Goal: Task Accomplishment & Management: Complete application form

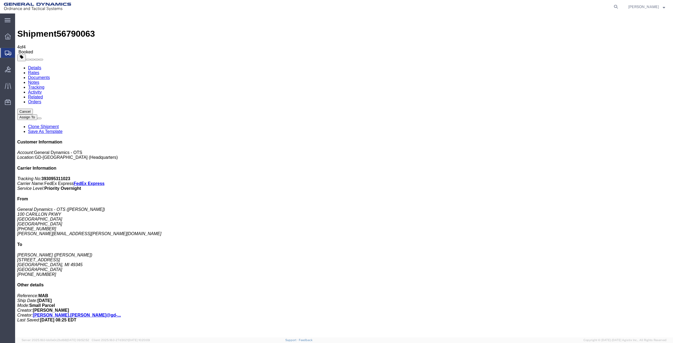
click at [0, 0] on span "Create Shipment" at bounding box center [0, 0] width 0 height 0
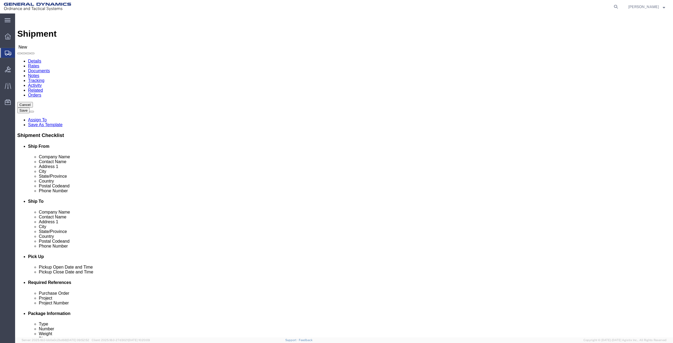
click input "text"
type input "f"
type input "d"
type input "[PERSON_NAME]"
click p "- General Dynamics - OTS - ([PERSON_NAME]) 100 CARILLON, [GEOGRAPHIC_DATA], [GE…"
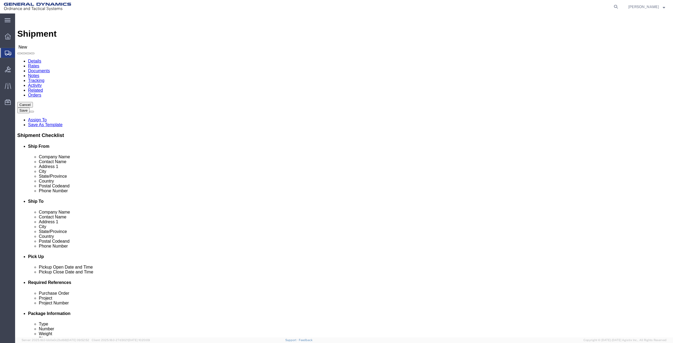
select select "FL"
type input "[PERSON_NAME]"
click input "text"
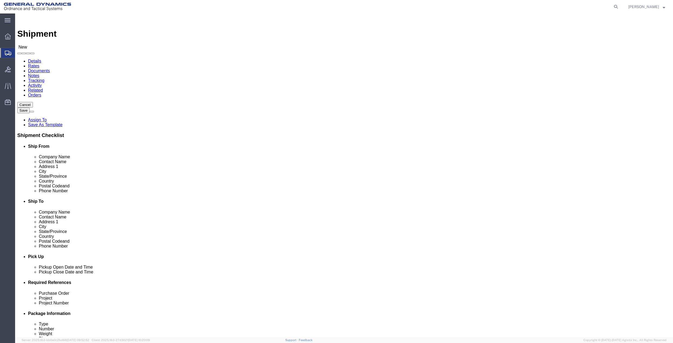
paste input "[PERSON_NAME].[PERSON_NAME]"
type input "[PERSON_NAME][EMAIL_ADDRESS][DOMAIN_NAME]"
click input "text"
type input "100 CARILLON pkwy"
drag, startPoint x: 138, startPoint y: 111, endPoint x: 74, endPoint y: 110, distance: 64.7
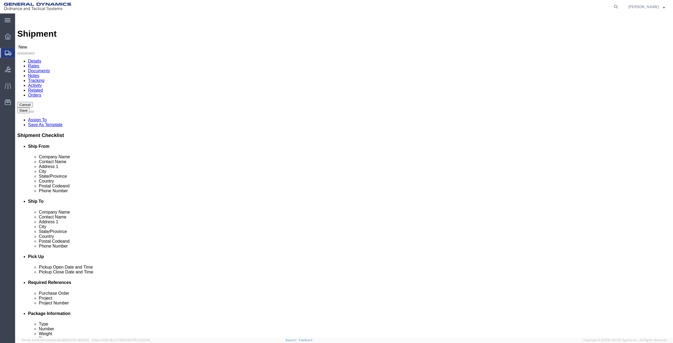
click input "[PERSON_NAME]"
drag, startPoint x: 74, startPoint y: 110, endPoint x: 66, endPoint y: 110, distance: 7.8
click label "Contact Name"
click input "[PERSON_NAME]"
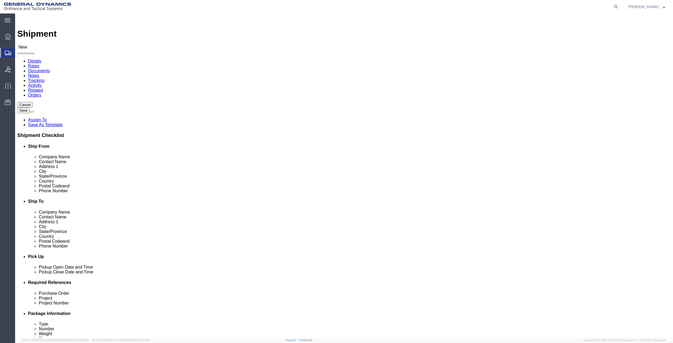
click input "[PERSON_NAME]"
paste input "[PERSON_NAME][EMAIL_ADDRESS][DOMAIN_NAME]"
type input "[PERSON_NAME]"
click input "text"
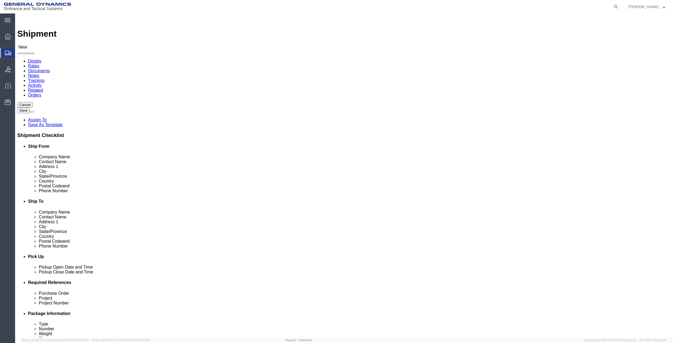
click input "text"
paste input "612-2882"
type input "[PHONE_NUMBER]"
click span
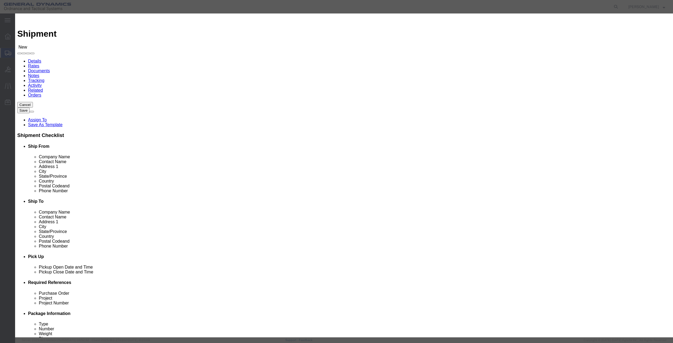
click input "checkbox"
checkbox input "true"
click button "Save"
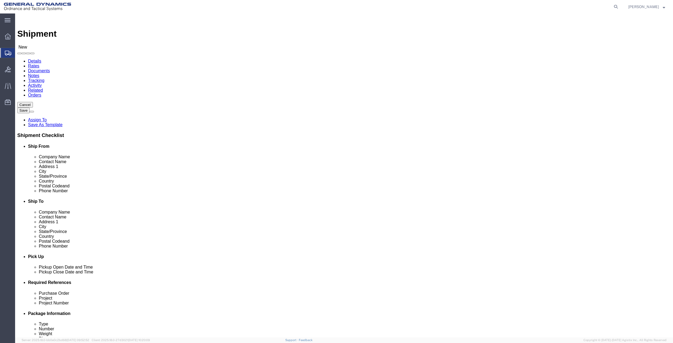
click input "text"
type input "salt lake"
click p "- IDENTRUST SERVICEST - (REGESTRAION DEPT) [STREET_ADDRESS][PERSON_NAME]"
select select "UT"
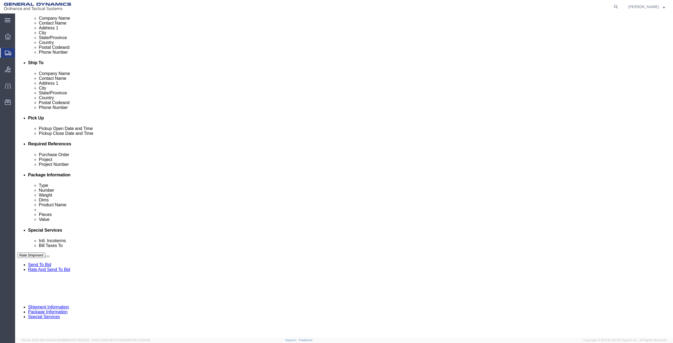
scroll to position [141, 0]
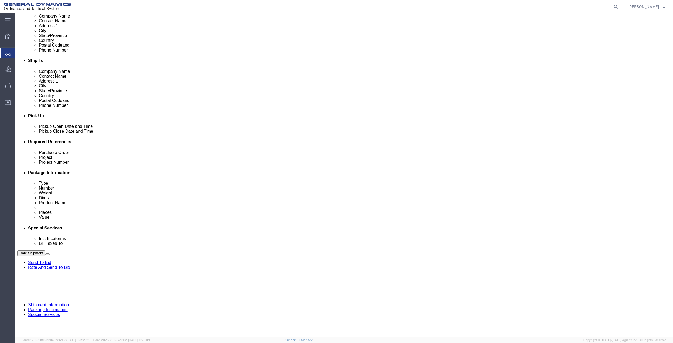
type input "[GEOGRAPHIC_DATA]"
drag, startPoint x: 526, startPoint y: 175, endPoint x: 502, endPoint y: 185, distance: 26.7
click button "Add reference"
drag, startPoint x: 478, startPoint y: 191, endPoint x: 426, endPoint y: 172, distance: 55.8
click input "text"
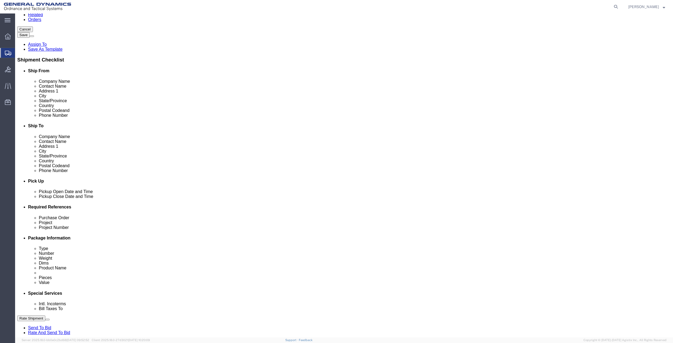
scroll to position [69, 0]
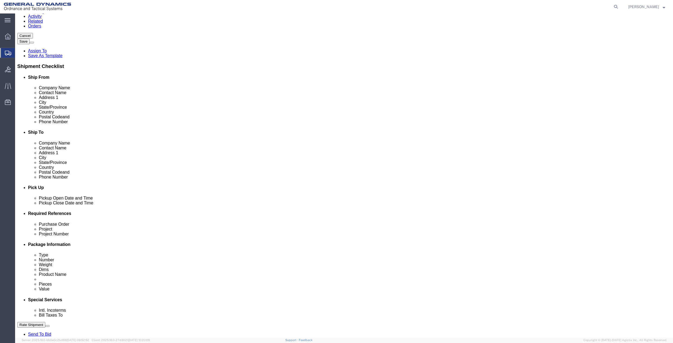
click input "[PHONE_NUMBER]"
click input "text"
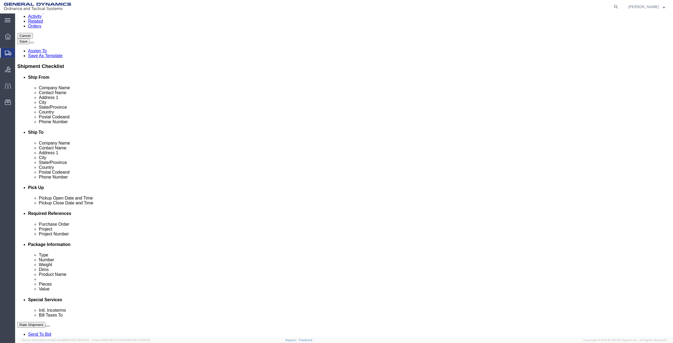
click input "text"
paste input "-612-2882"
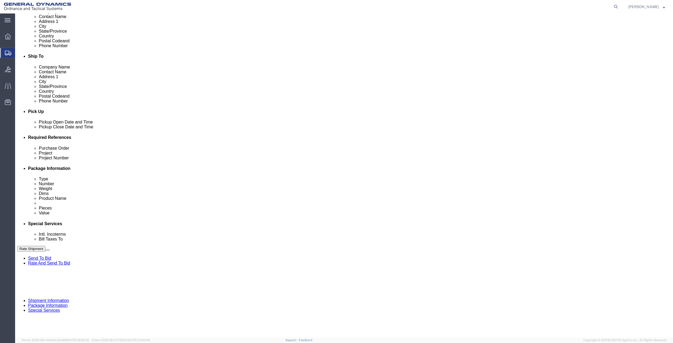
scroll to position [151, 0]
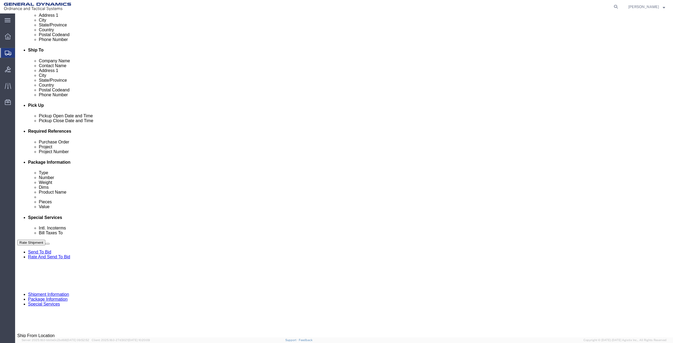
click button "Add reference"
click input "text"
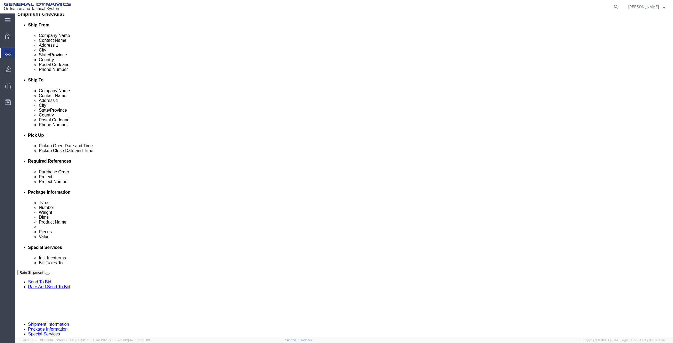
scroll to position [43, 0]
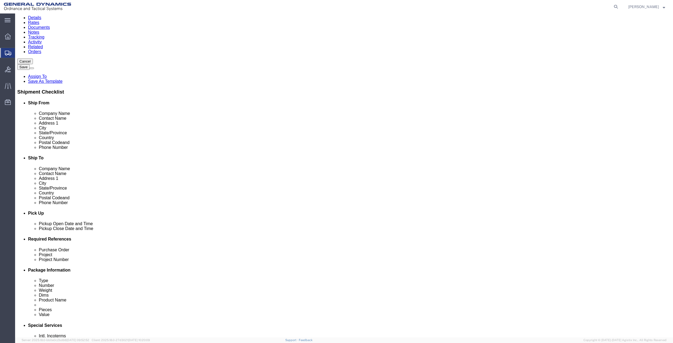
type input "7275788100"
click input "text"
click div "Purchase Order Project Project Number Select Account Type Activity ID Airline A…"
type input "30soqs"
click input "text"
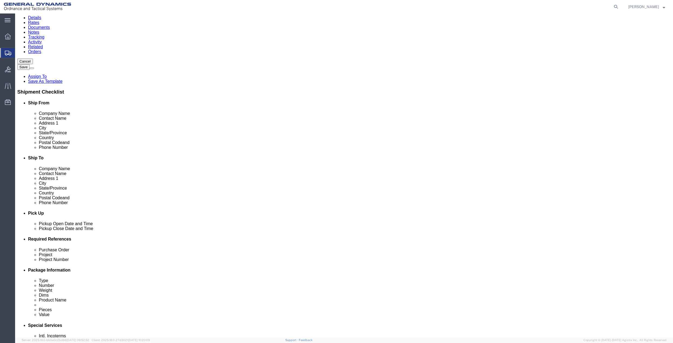
paste input "30soqs"
type input "30soqs"
click input "text"
paste input "30soqs"
type input "30soqs"
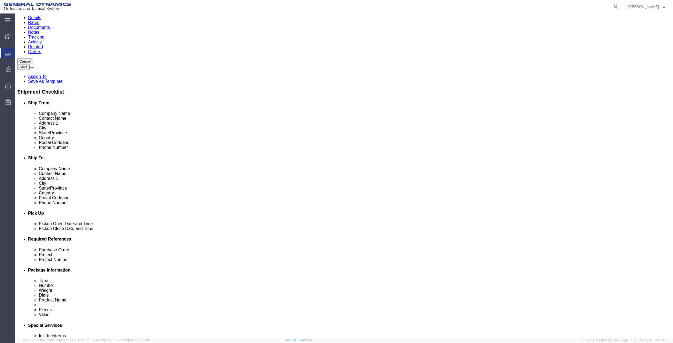
drag, startPoint x: 76, startPoint y: 297, endPoint x: 73, endPoint y: 295, distance: 3.6
click select "Select Account Type Activity ID Airline Appointment Number ASN Batch Request # …"
select select "DEPT"
click select "Select Account Type Activity ID Airline Appointment Number ASN Batch Request # …"
click input "text"
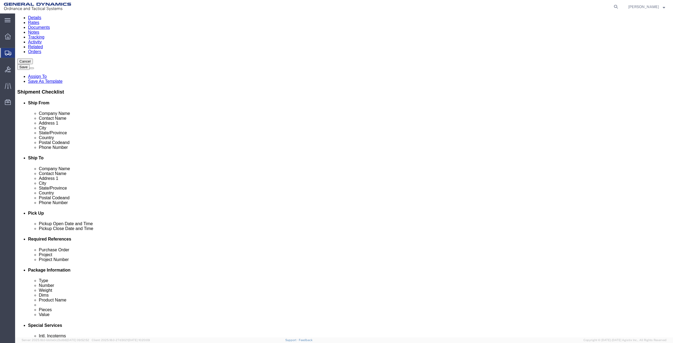
paste input "30soqs"
type input "30soqs"
drag, startPoint x: 60, startPoint y: 33, endPoint x: 64, endPoint y: 34, distance: 4.4
click icon
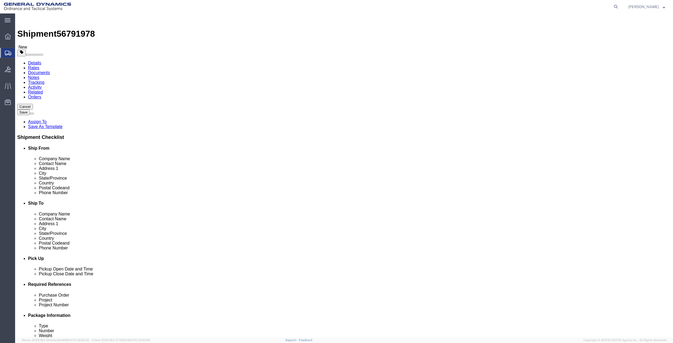
drag, startPoint x: 108, startPoint y: 94, endPoint x: 108, endPoint y: 100, distance: 5.4
click select "Select Bale(s) Basket(s) Bolt(s) Bottle(s) Buckets Bulk Bundle(s) Can(s) Cardbo…"
select select "ENV"
click select "Select Bale(s) Basket(s) Bolt(s) Bottle(s) Buckets Bulk Bundle(s) Can(s) Cardbo…"
type input "9.50"
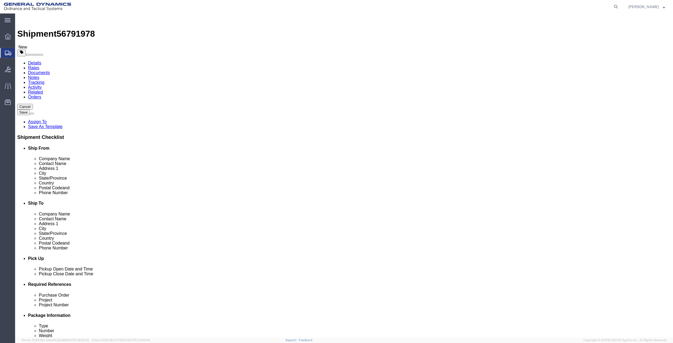
type input "12.50"
type input "0.25"
type input "1"
click link "Add Content"
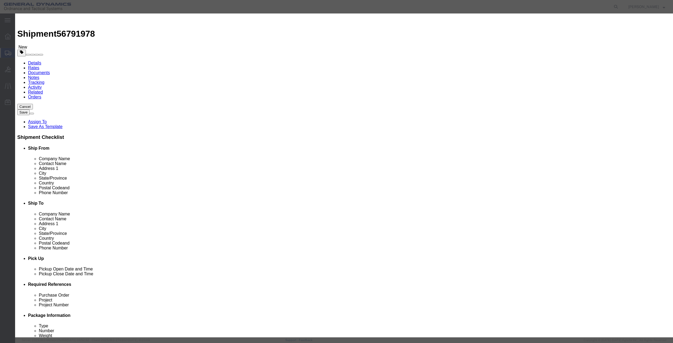
click input "text"
type input "MISC"
type input "100"
select select "US"
click input "0"
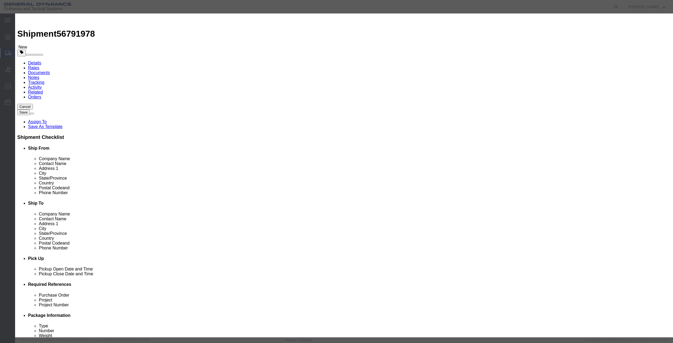
type input "01"
click select "Select 50 55 60 65 70 85 92.5 100 125 175 250 300 400"
select select "70"
click select "Select 50 55 60 65 70 85 92.5 100 125 175 250 300 400"
click button "Save & Close"
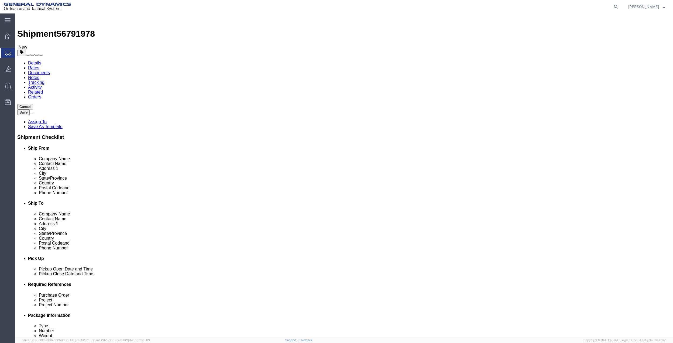
click link "Special Services"
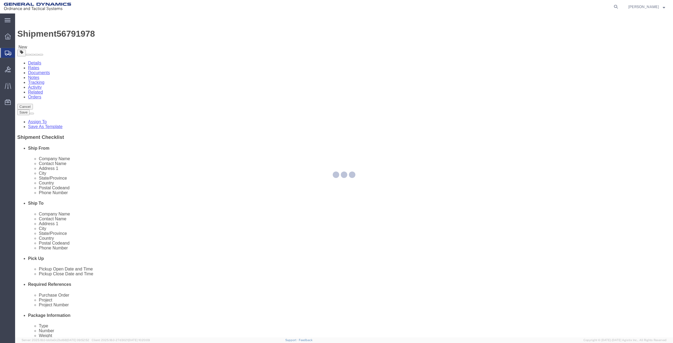
select select
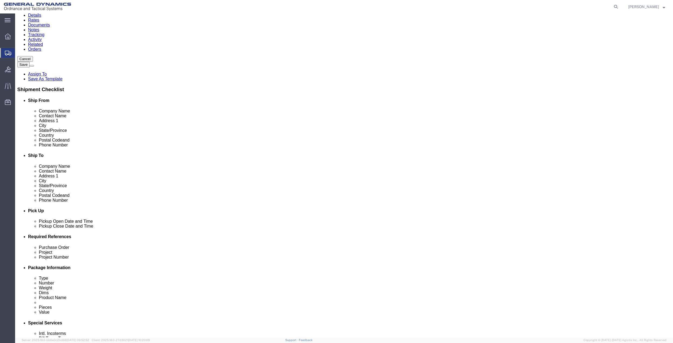
scroll to position [180, 0]
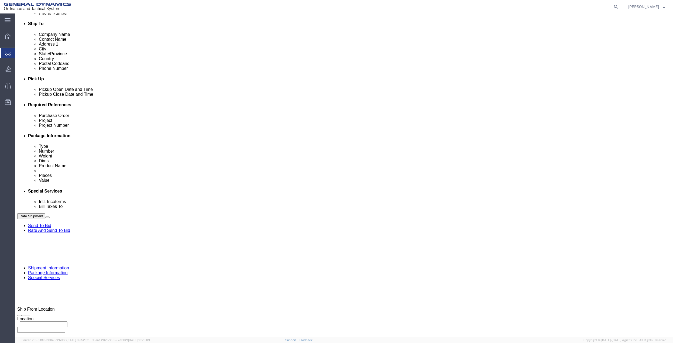
drag, startPoint x: 135, startPoint y: 130, endPoint x: 134, endPoint y: 137, distance: 7.1
click select "Select Buyer Cost Center Department Operations Number Order Number Sales Person"
select select "DEPARTMENT"
click select "Select Buyer Cost Center Department Operations Number Order Number Sales Person"
click select "Select [GEOGRAPHIC_DATA] [GEOGRAPHIC_DATA] [GEOGRAPHIC_DATA] [GEOGRAPHIC_DATA] …"
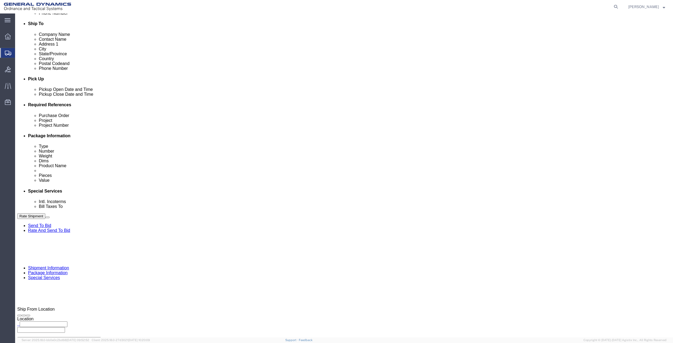
select select "1763983"
click select "Select [GEOGRAPHIC_DATA] [GEOGRAPHIC_DATA] [GEOGRAPHIC_DATA] [GEOGRAPHIC_DATA] …"
click select "Select 10AFM 10GAG 10GAH 10GFL 10GFO 10GIE 10GIS 30MABS St [PERSON_NAME] Program"
select select "214681"
click select "Select 10AFM 10GAG 10GAH 10GFL 10GFO 10GIE 10GIS 30MABS St [PERSON_NAME] Program"
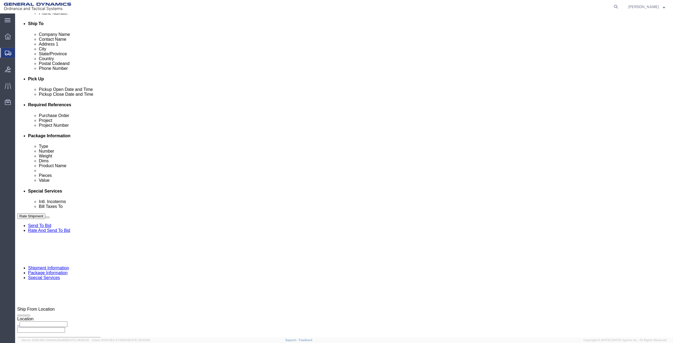
click input "General Dynamics OTS % Data2Logistics"
click p "- GEDOTS %DATA 2 LOGISTICS - (GEDOTS %DATA 2 LOGISTICS) [GEOGRAPHIC_DATA][PERSO…"
type input "GEDOTS %DATA 2 LOGISTICS"
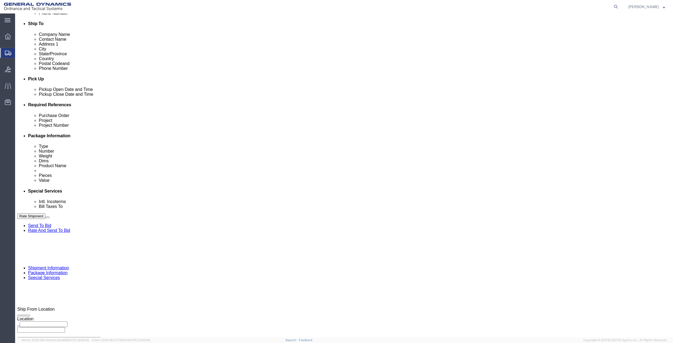
type input "PO BOX 61050"
type input "GEDOTS %DATA 2 LOGISTICS"
type input "FORT [PERSON_NAME]"
type input "33906"
select select "FL"
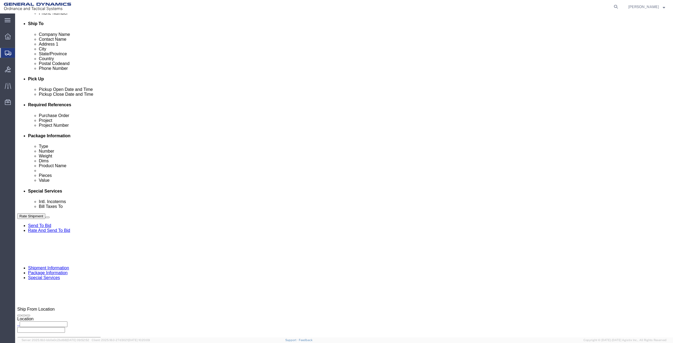
type input "GEDOTS %DATA 2 LOGISTICS"
click button "Rate Shipment"
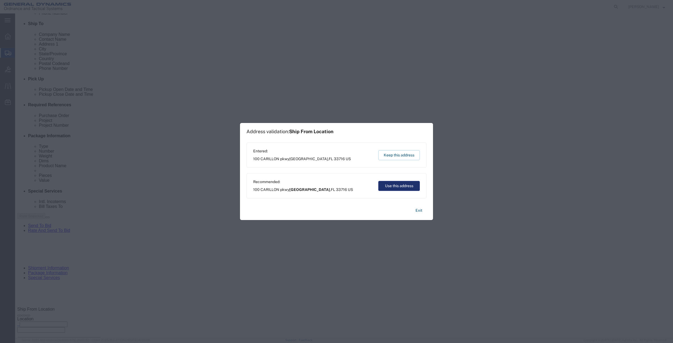
click at [390, 185] on button "Use this address" at bounding box center [399, 186] width 42 height 10
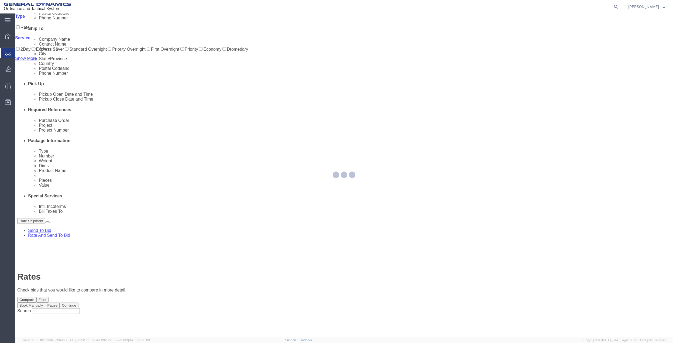
scroll to position [0, 0]
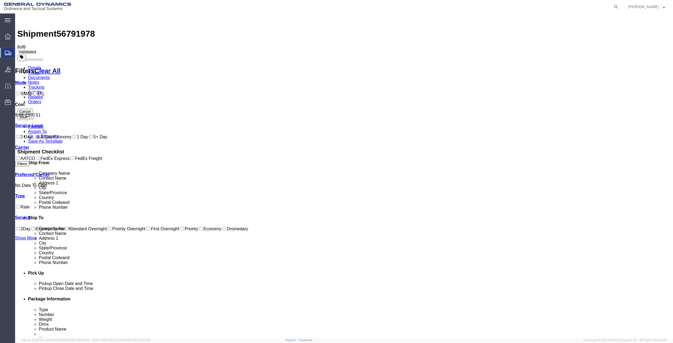
drag, startPoint x: 453, startPoint y: 98, endPoint x: 459, endPoint y: 101, distance: 6.9
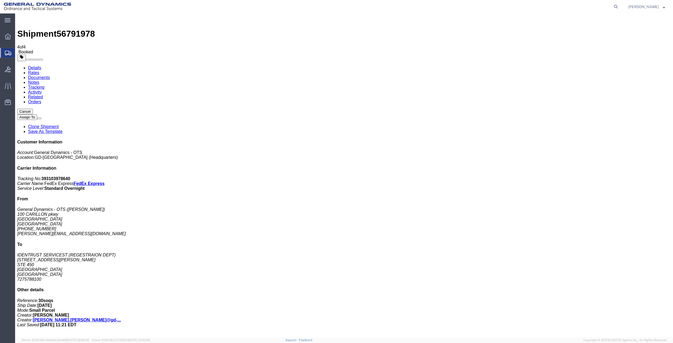
drag, startPoint x: 52, startPoint y: 107, endPoint x: 145, endPoint y: 118, distance: 93.3
